Goal: Information Seeking & Learning: Learn about a topic

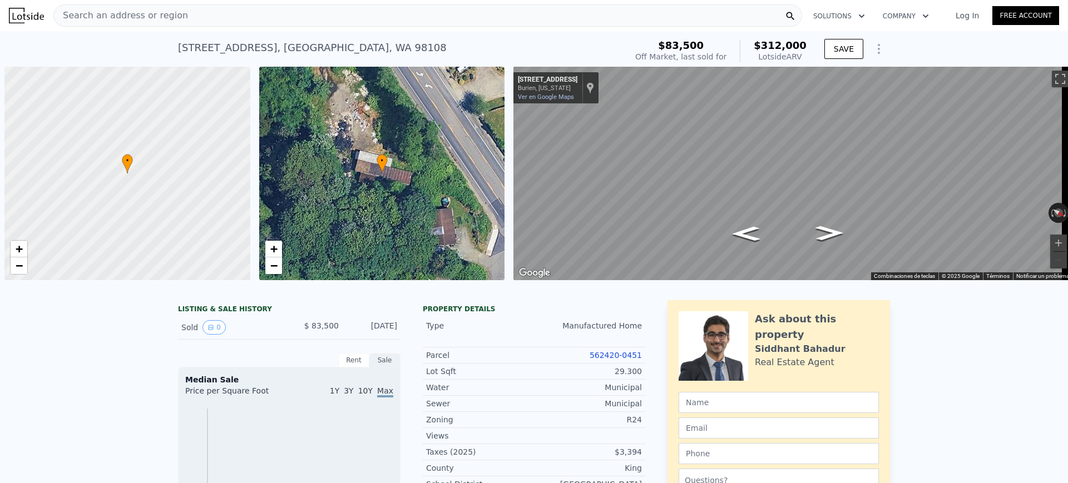
scroll to position [0, 4]
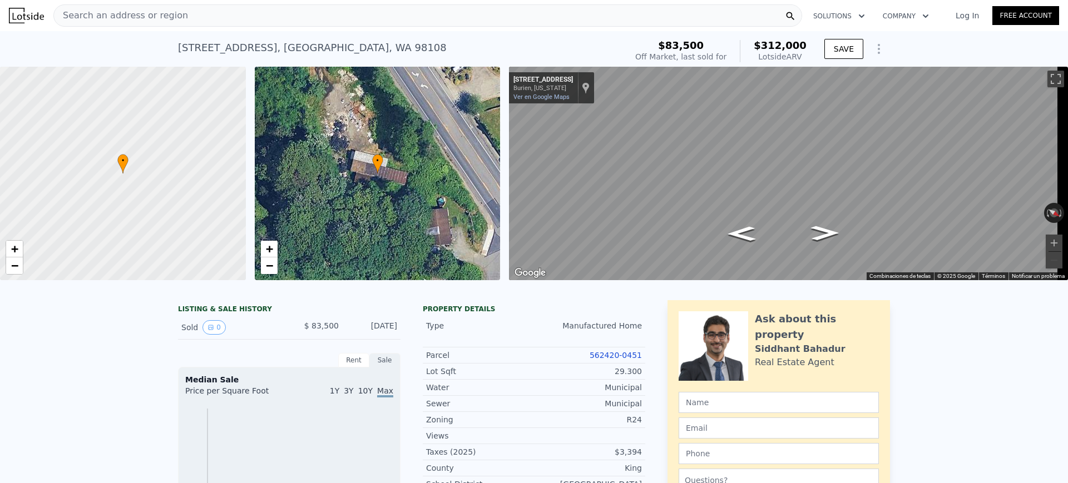
click at [360, 18] on div "Search an address or region" at bounding box center [427, 15] width 749 height 22
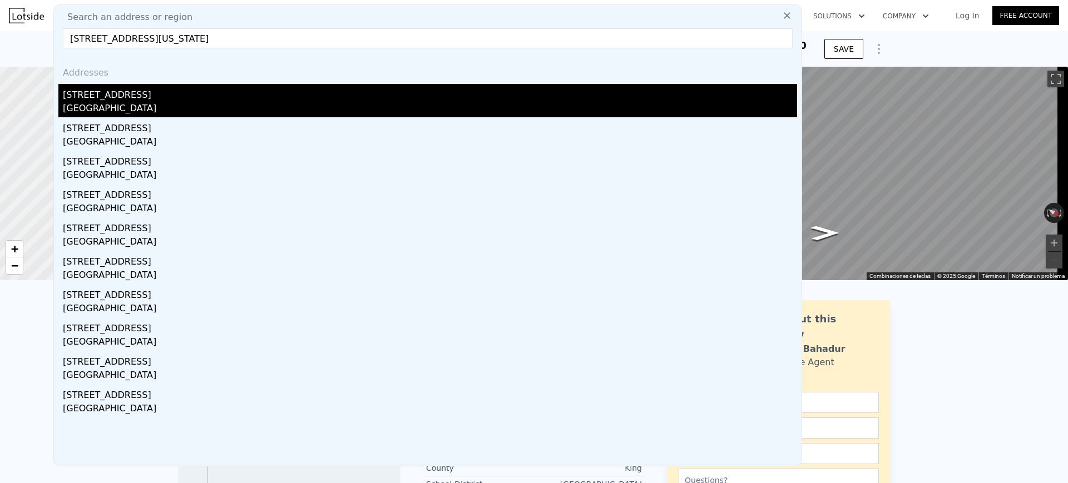
type input "[STREET_ADDRESS][US_STATE]"
click at [164, 108] on div "[GEOGRAPHIC_DATA]" at bounding box center [430, 110] width 734 height 16
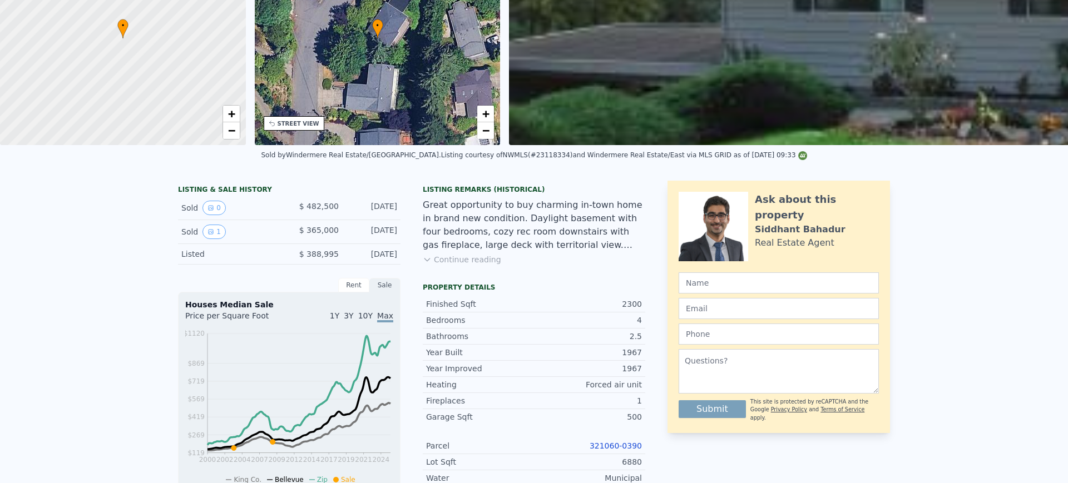
scroll to position [4, 0]
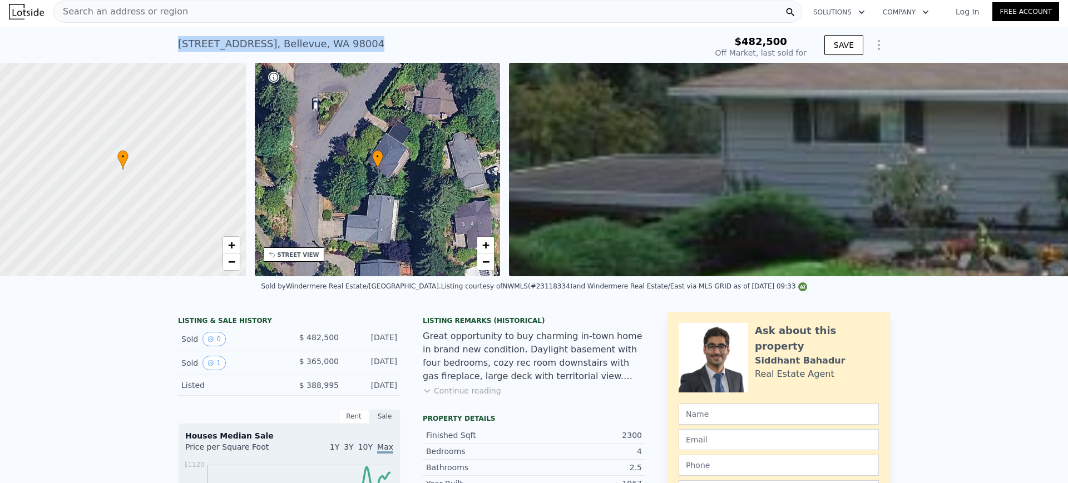
drag, startPoint x: 358, startPoint y: 38, endPoint x: 171, endPoint y: 38, distance: 186.9
click at [171, 38] on div "[STREET_ADDRESS] Sold [DATE] for $482,500 $482,500 Off Market, last sold for SA…" at bounding box center [534, 45] width 1068 height 36
copy div "[STREET_ADDRESS]"
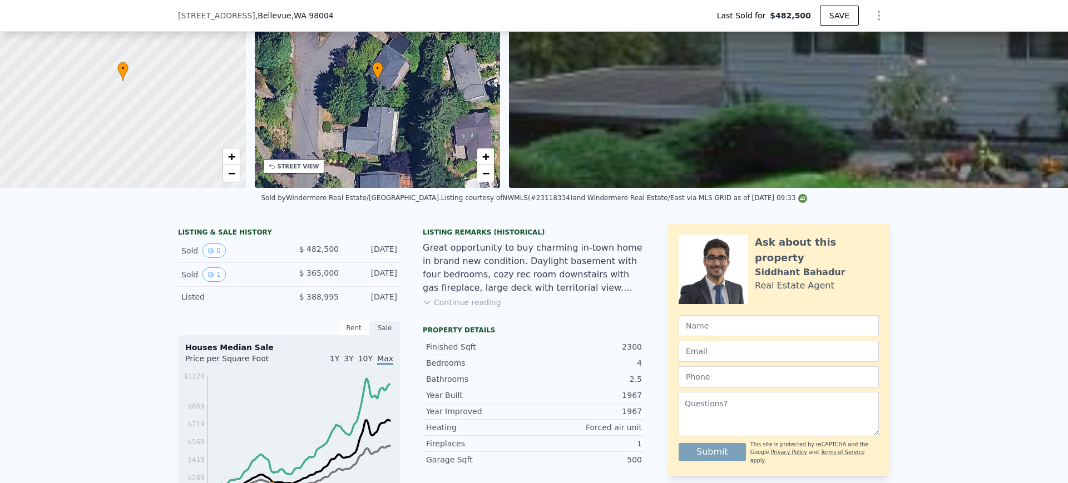
scroll to position [209, 0]
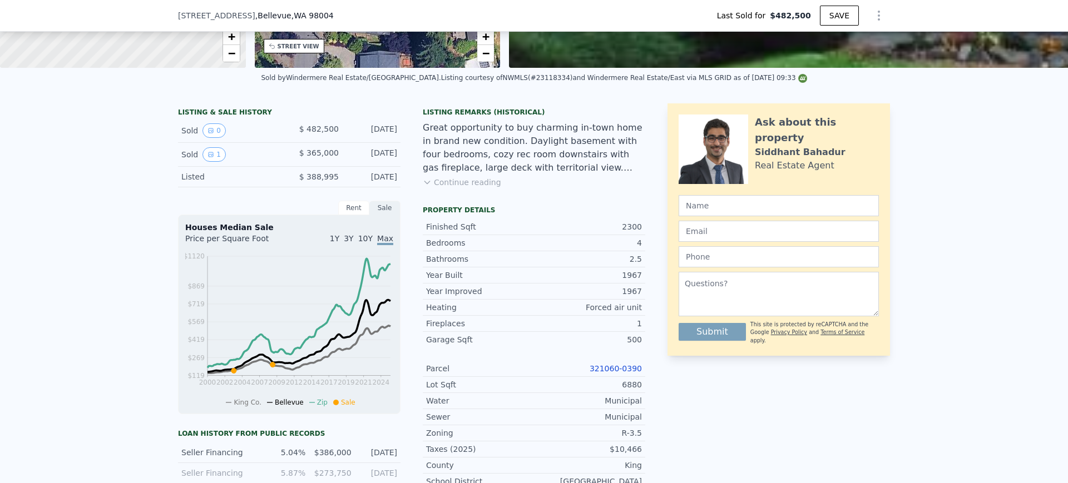
type input "$ 2,370,000"
type input "$ 1,757,523"
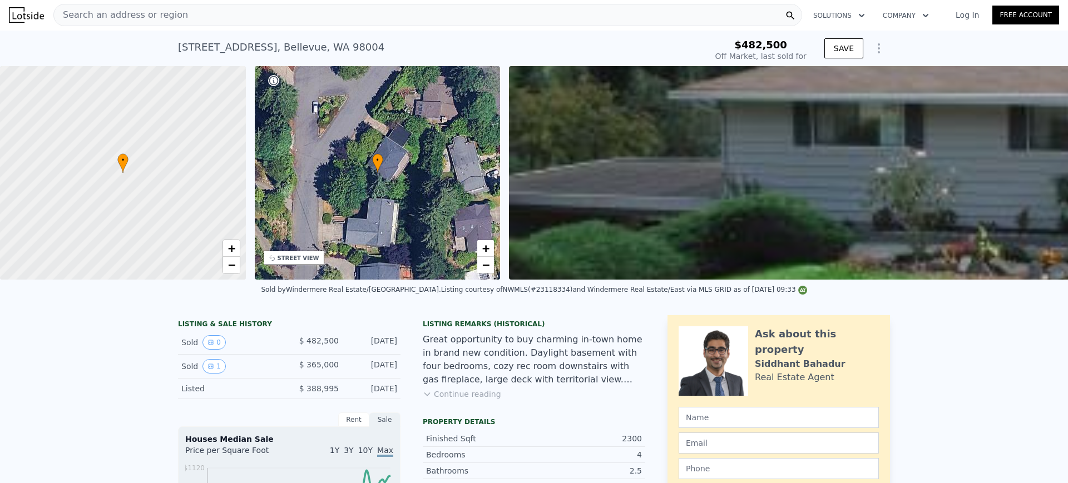
scroll to position [0, 0]
drag, startPoint x: 349, startPoint y: 53, endPoint x: 168, endPoint y: 42, distance: 181.7
click at [168, 42] on div "[STREET_ADDRESS] Sold [DATE] for $482,500 $482,500 Off Market, last sold for SA…" at bounding box center [534, 49] width 1068 height 36
copy div "[STREET_ADDRESS]"
drag, startPoint x: 164, startPoint y: 334, endPoint x: 284, endPoint y: 334, distance: 120.1
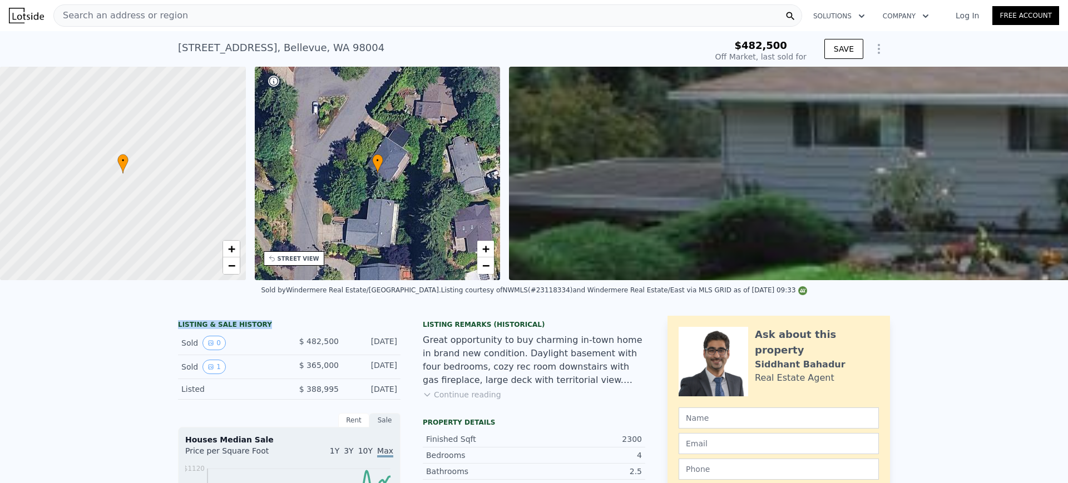
drag, startPoint x: 167, startPoint y: 333, endPoint x: 394, endPoint y: 353, distance: 227.2
copy div "LISTING & SALE HISTORY Sold 0 $ 482,500 [DATE]"
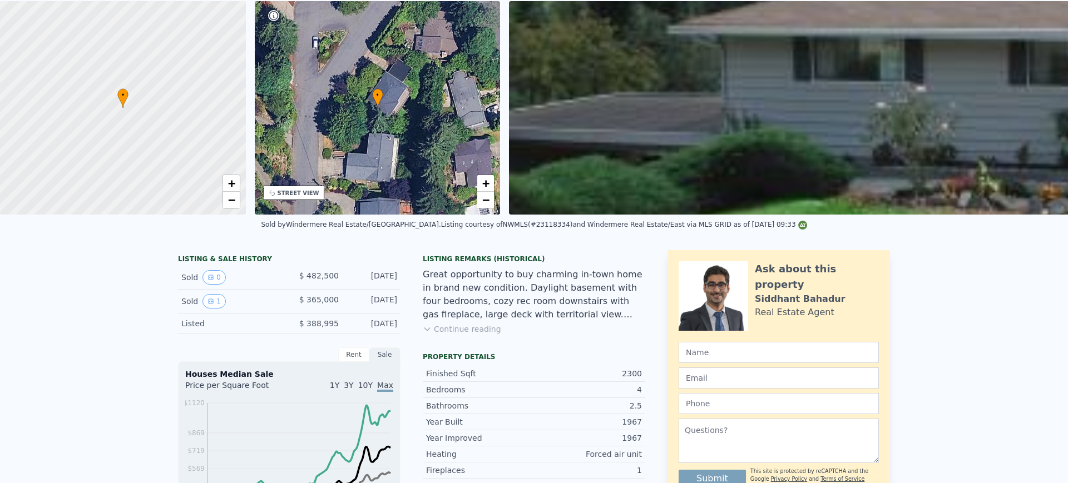
scroll to position [4, 0]
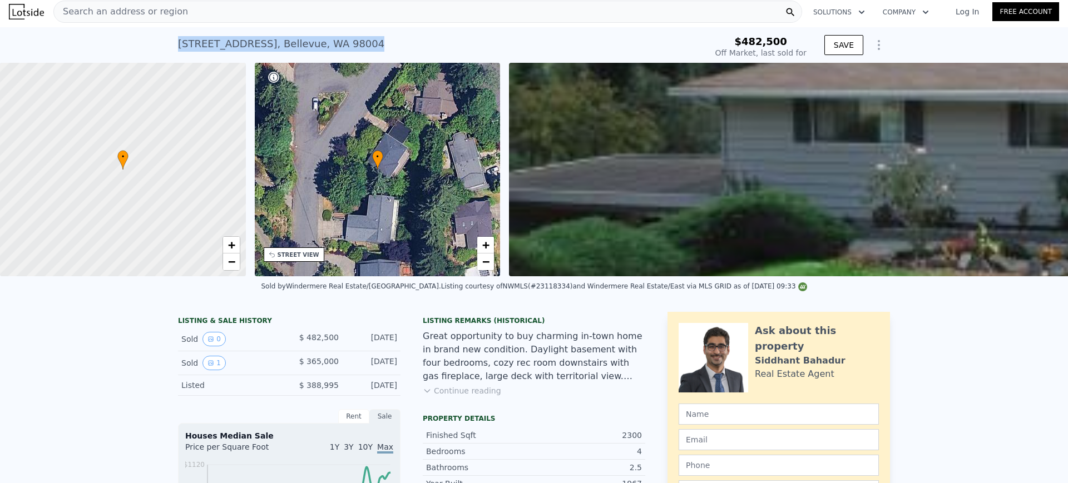
drag, startPoint x: 385, startPoint y: 39, endPoint x: 172, endPoint y: 39, distance: 213.0
click at [172, 39] on div "[STREET_ADDRESS] Sold [DATE] for $482,500 $482,500 Off Market, last sold for SA…" at bounding box center [534, 45] width 1068 height 36
copy div "[STREET_ADDRESS]"
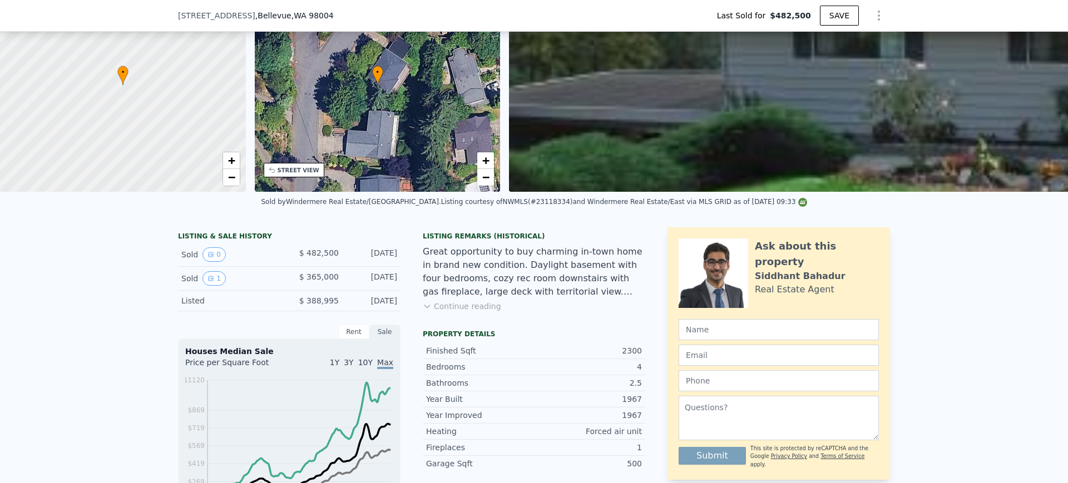
scroll to position [209, 0]
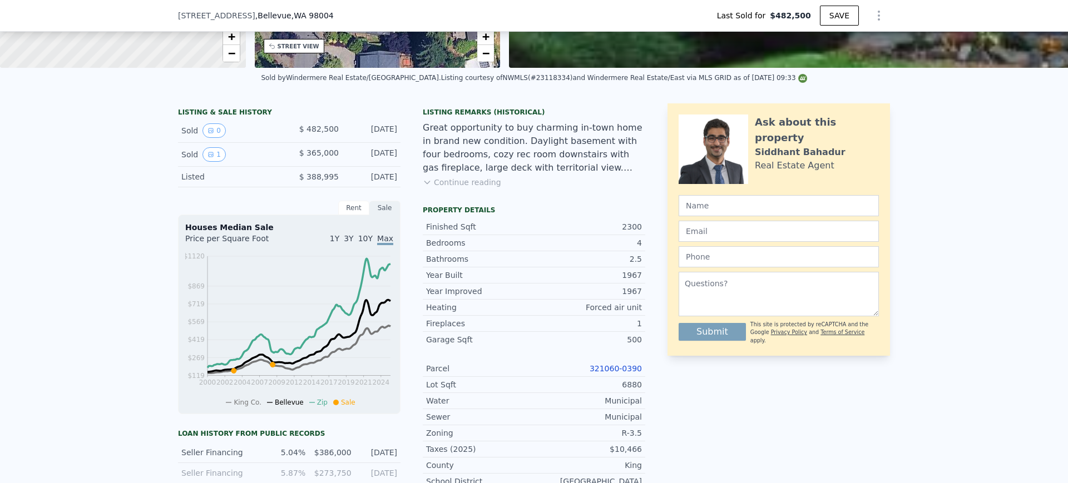
click at [596, 373] on link "321060-0390" at bounding box center [616, 368] width 52 height 9
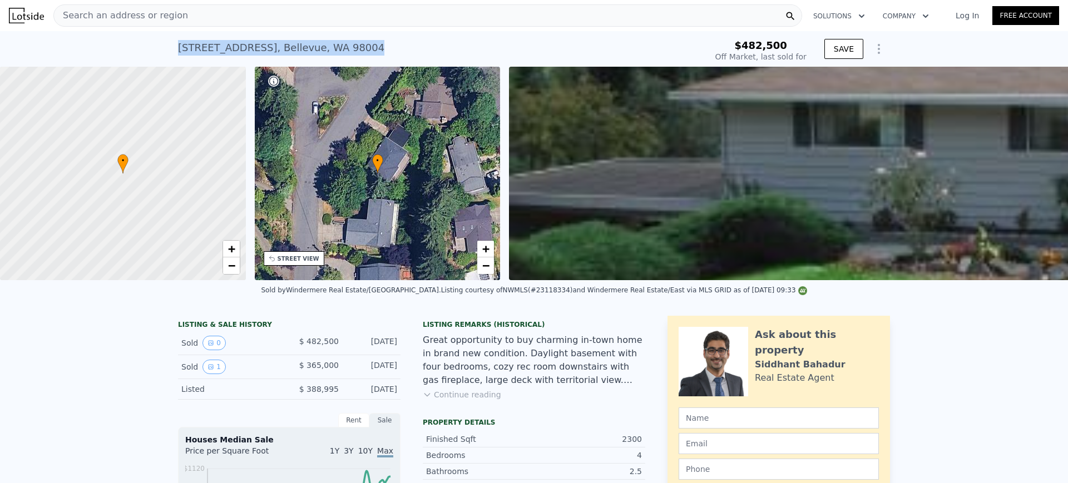
drag, startPoint x: 367, startPoint y: 47, endPoint x: 155, endPoint y: 45, distance: 211.4
click at [155, 45] on div "[STREET_ADDRESS] Sold [DATE] for $482,500 $482,500 Off Market, last sold for SA…" at bounding box center [534, 49] width 1068 height 36
copy div "[STREET_ADDRESS]"
click at [301, 49] on div "[STREET_ADDRESS]" at bounding box center [281, 48] width 206 height 16
click at [334, 48] on div "[STREET_ADDRESS]" at bounding box center [281, 48] width 206 height 16
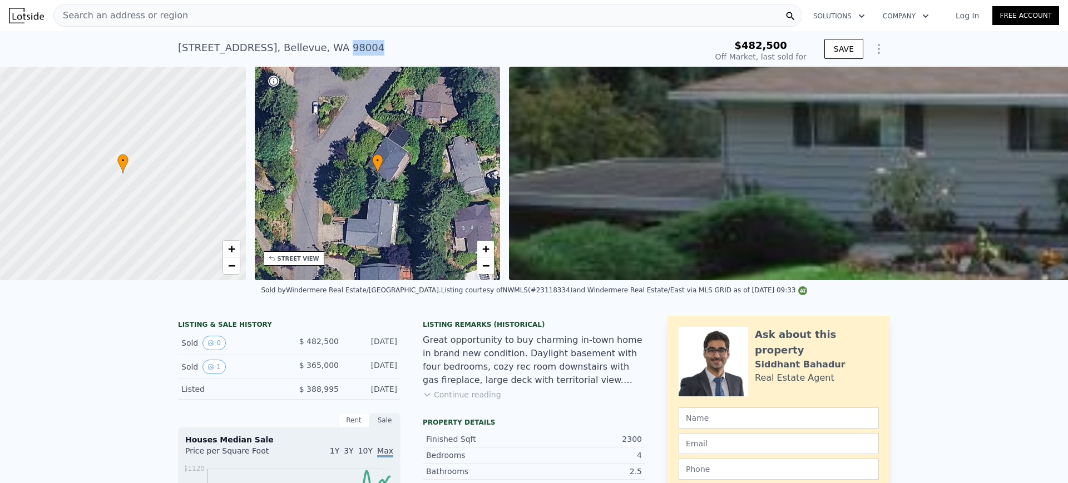
click at [334, 48] on div "[STREET_ADDRESS]" at bounding box center [281, 48] width 206 height 16
click at [319, 4] on div "Search an address or region" at bounding box center [427, 15] width 749 height 22
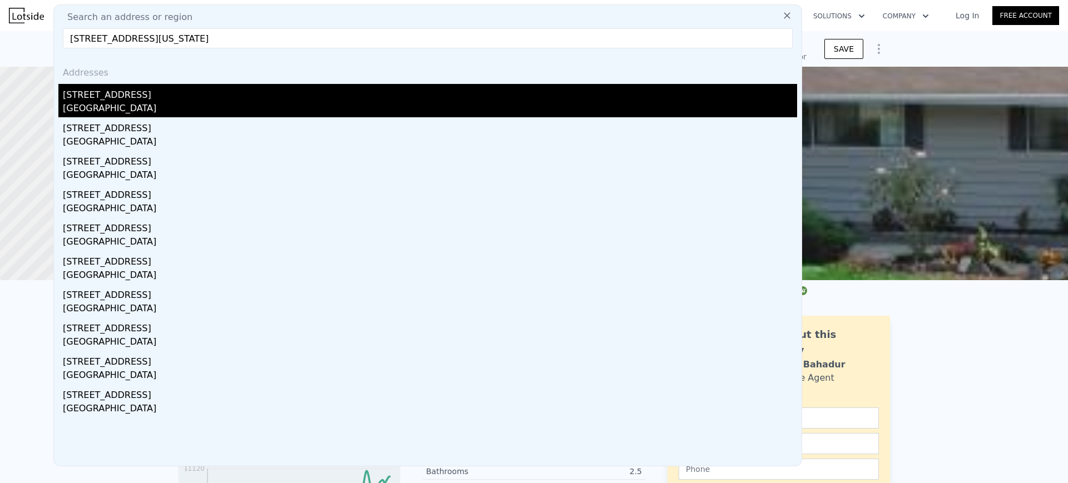
type input "[STREET_ADDRESS][US_STATE]"
click at [353, 97] on div "[STREET_ADDRESS]" at bounding box center [430, 93] width 734 height 18
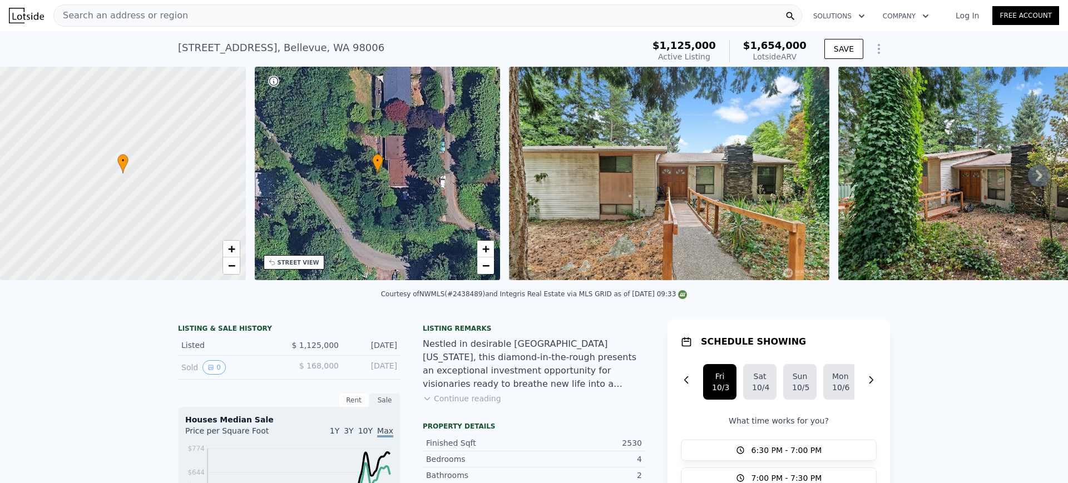
click at [1031, 184] on icon at bounding box center [1039, 176] width 22 height 22
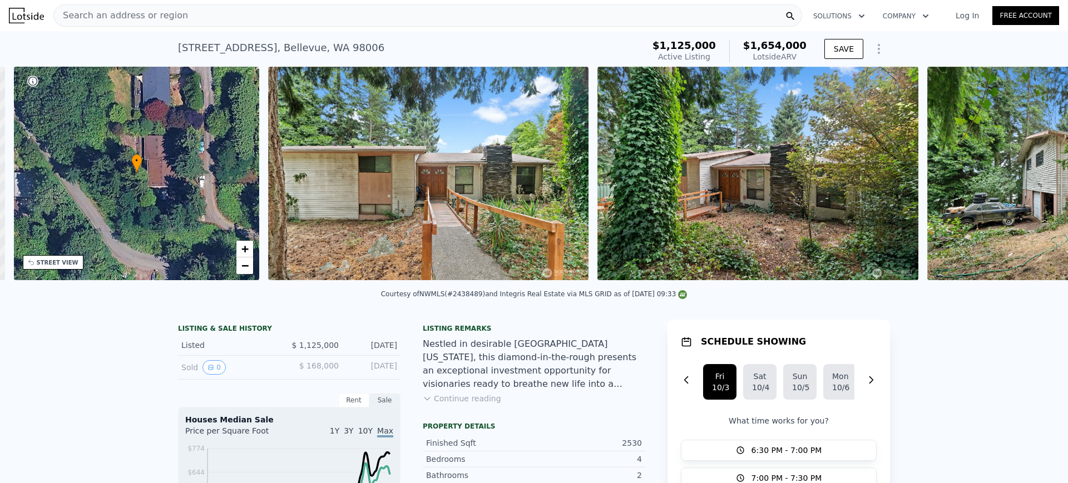
scroll to position [0, 259]
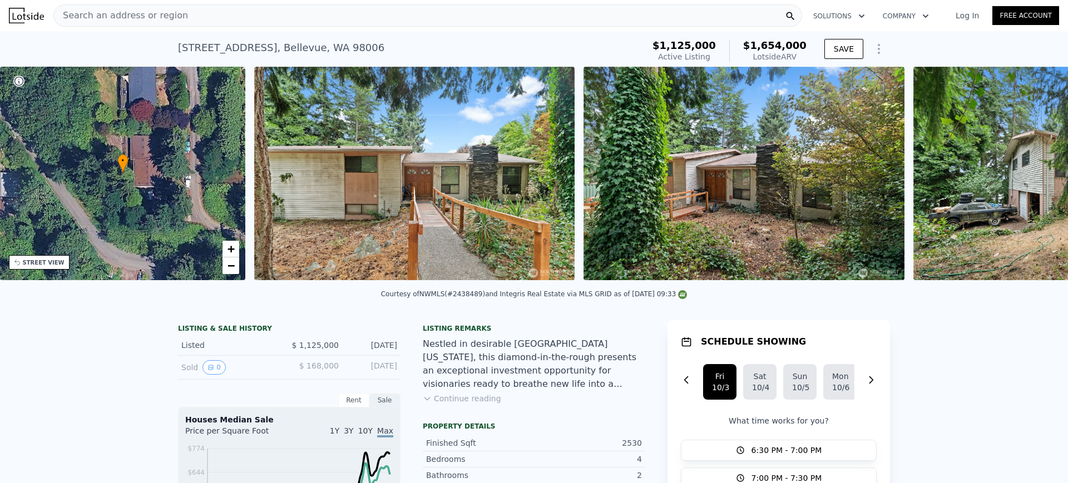
click at [1031, 184] on img at bounding box center [1073, 174] width 320 height 214
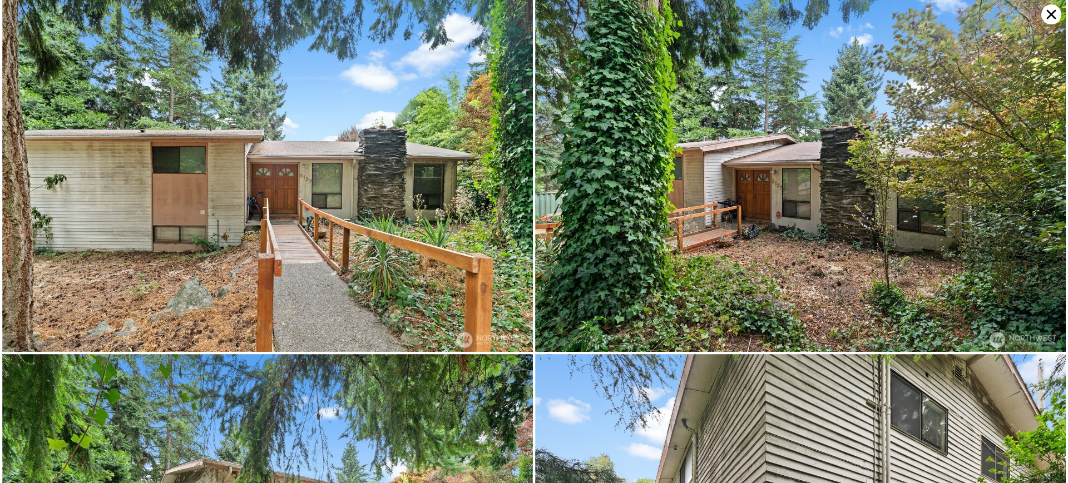
scroll to position [0, 0]
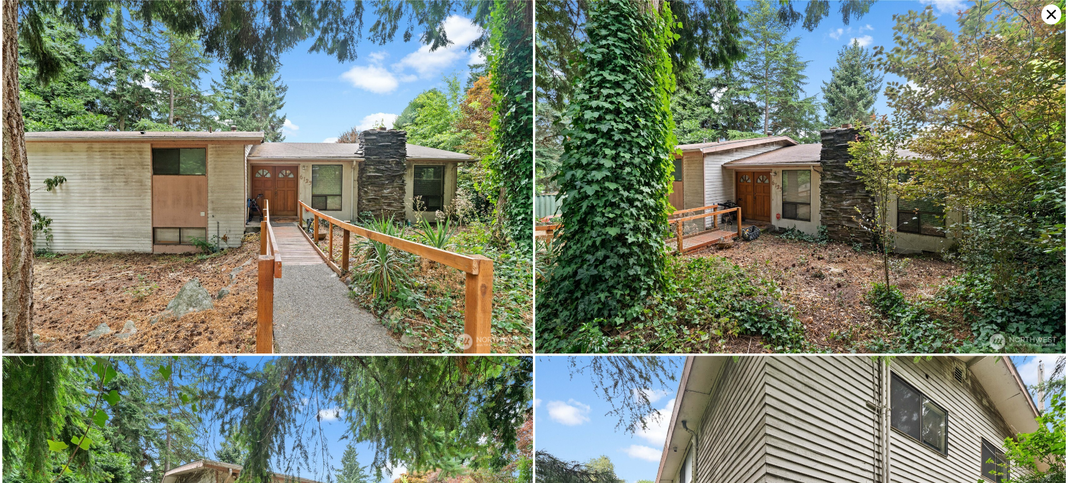
click at [1047, 13] on icon at bounding box center [1051, 14] width 20 height 20
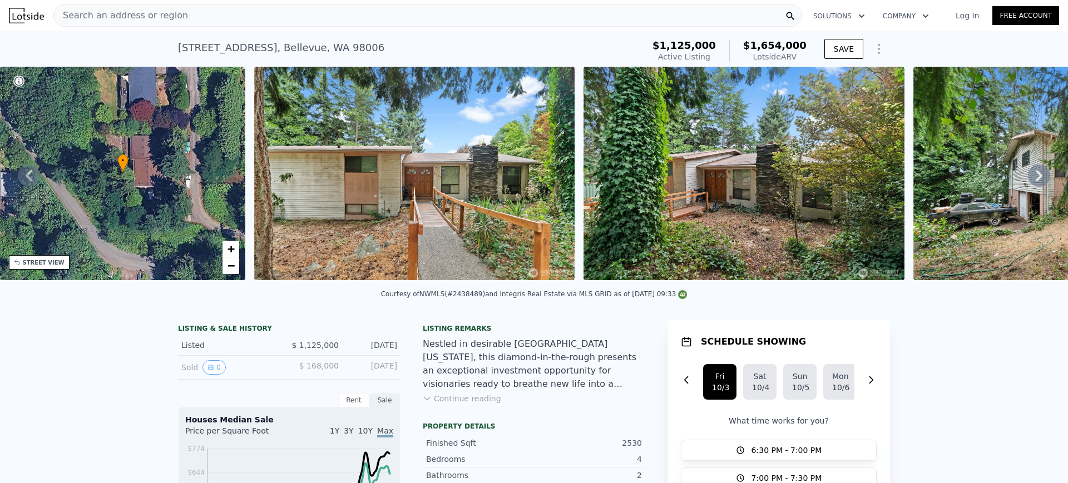
drag, startPoint x: 669, startPoint y: 38, endPoint x: 806, endPoint y: 58, distance: 138.8
click at [806, 58] on div "$1,125,000 Active Listing $1,654,000 Lotside ARV" at bounding box center [729, 51] width 163 height 31
click at [735, 44] on div "$1,125,000 Active Listing $1,654,000 Lotside ARV" at bounding box center [729, 51] width 154 height 22
drag, startPoint x: 174, startPoint y: 350, endPoint x: 400, endPoint y: 349, distance: 226.9
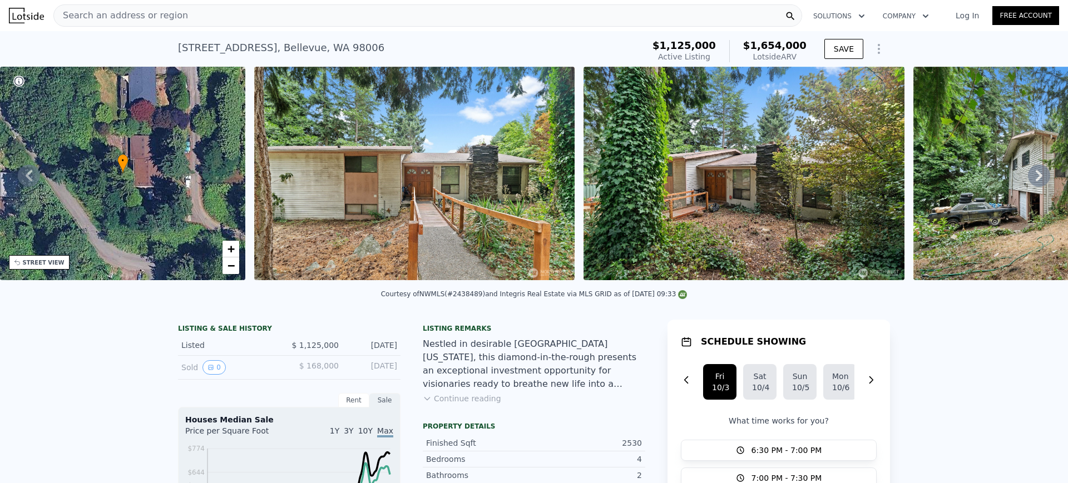
copy div "Listed $ 1,125,000 [DATE]"
drag, startPoint x: 381, startPoint y: 51, endPoint x: 153, endPoint y: 49, distance: 228.0
click at [153, 49] on div "[STREET_ADDRESS] Active at $1.125m (~ARV $1.654m ) $1,125,000 Active Listing $1…" at bounding box center [534, 49] width 1068 height 36
copy div "[STREET_ADDRESS]"
drag, startPoint x: 171, startPoint y: 357, endPoint x: 392, endPoint y: 353, distance: 220.3
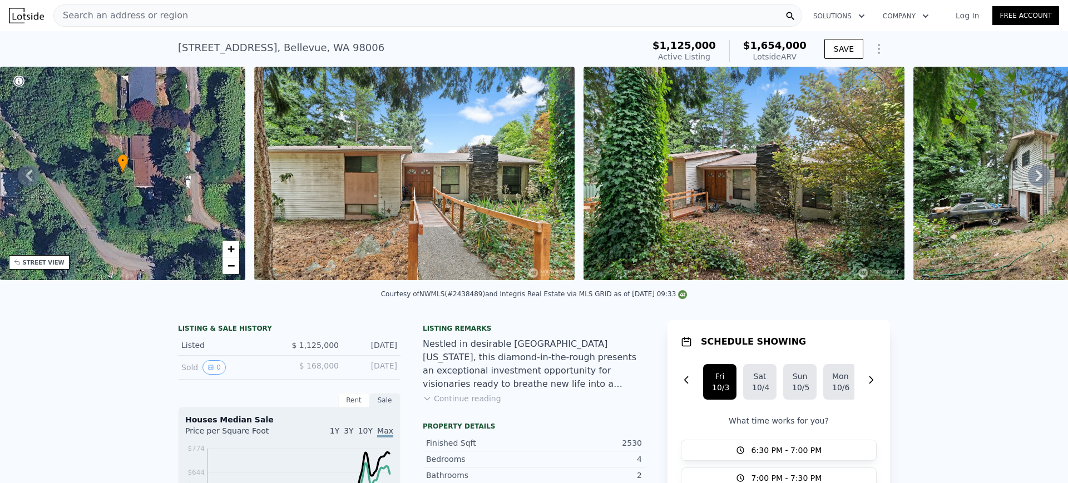
copy div "Listed $ 1,125,000 [DATE]"
drag, startPoint x: 751, startPoint y: 44, endPoint x: 811, endPoint y: 59, distance: 61.9
click at [811, 59] on div "$1,125,000 Active Listing $1,654,000 Lotside ARV SAVE" at bounding box center [769, 51] width 242 height 31
copy div "$1,654,000 Lotside ARV"
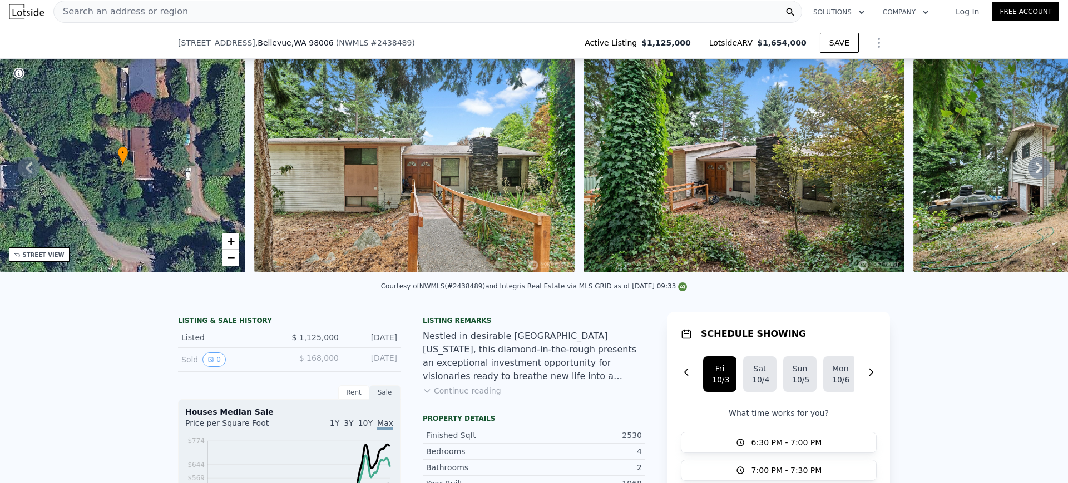
scroll to position [278, 0]
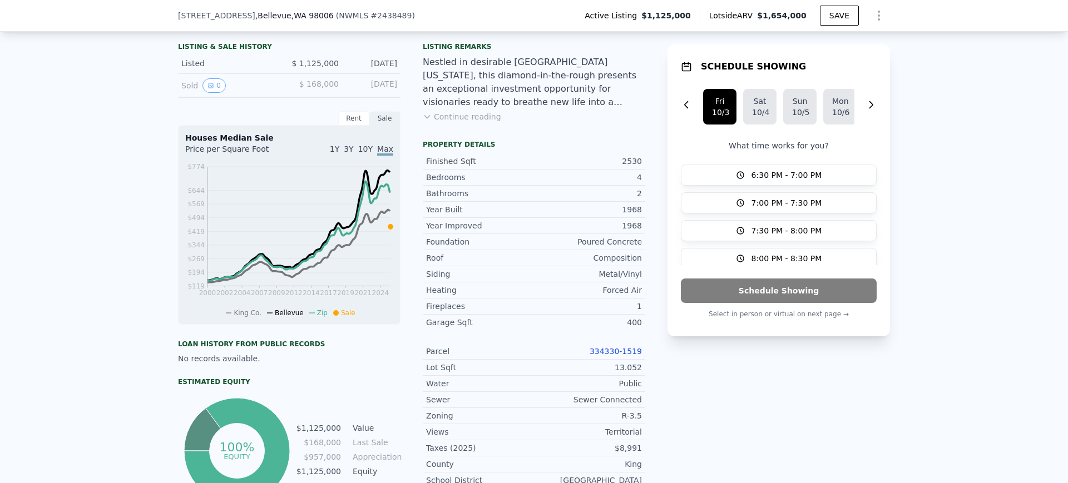
click at [603, 356] on link "334330-1519" at bounding box center [616, 351] width 52 height 9
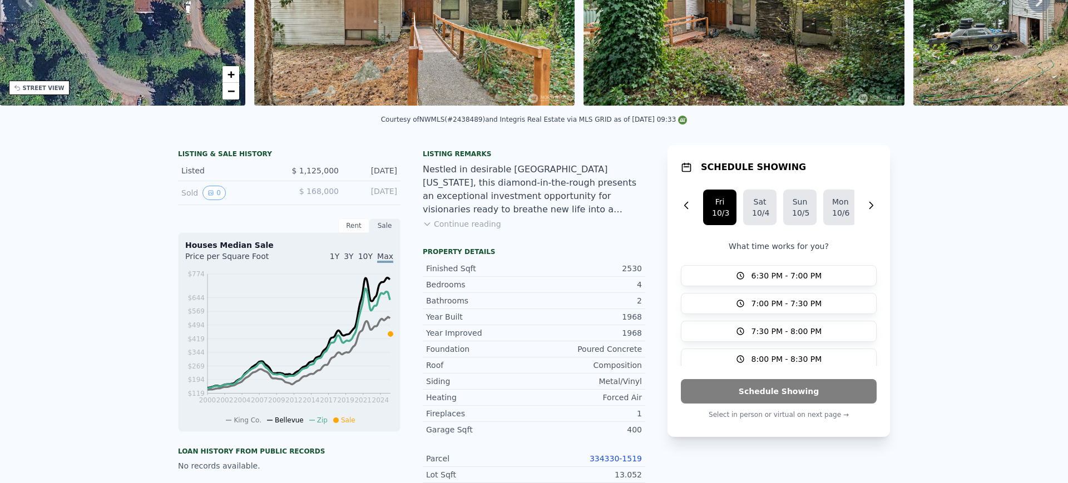
scroll to position [0, 0]
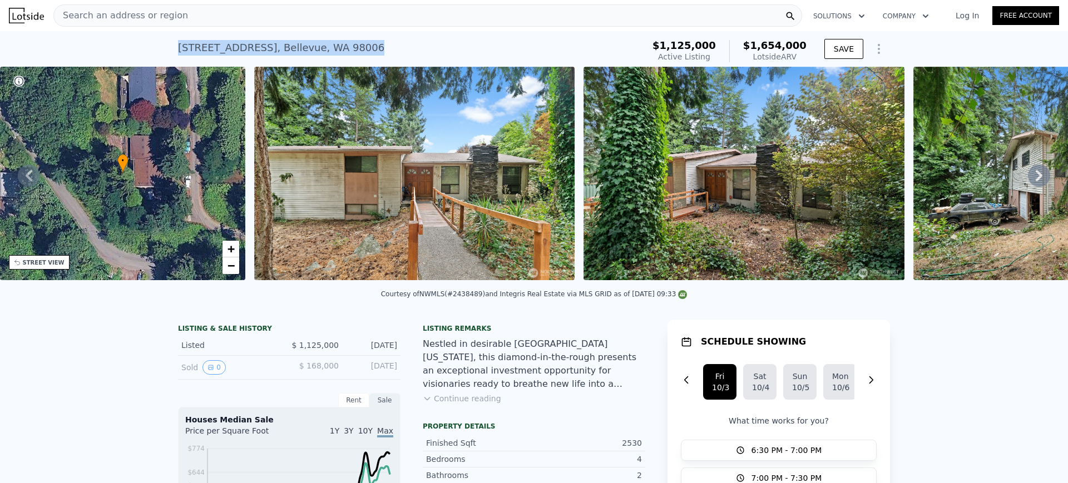
drag, startPoint x: 373, startPoint y: 42, endPoint x: 177, endPoint y: 32, distance: 196.0
click at [170, 41] on div "[STREET_ADDRESS] Active at $1.125m (~ARV $1.654m ) $1,125,000 Active Listing $1…" at bounding box center [534, 49] width 1068 height 36
copy div "[STREET_ADDRESS]"
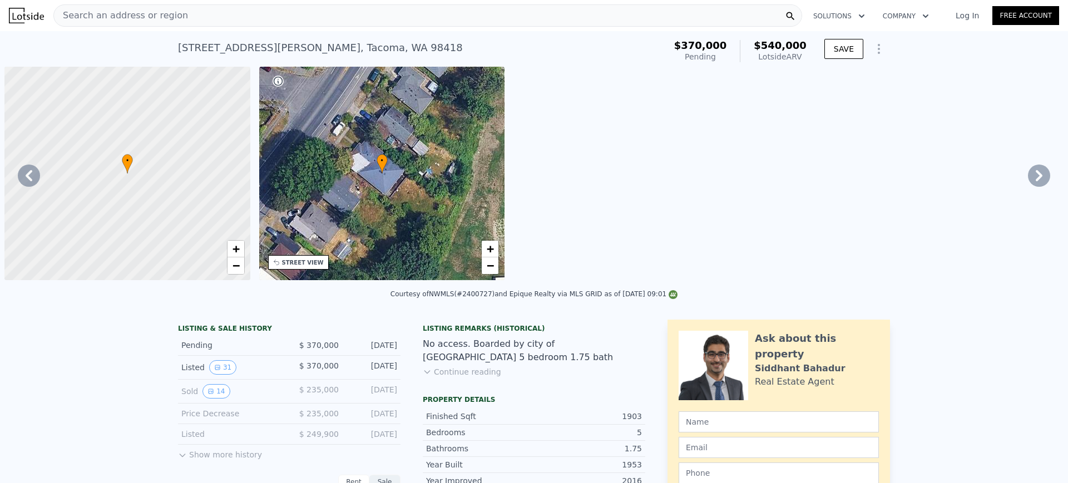
scroll to position [0, 1781]
